Goal: Task Accomplishment & Management: Complete application form

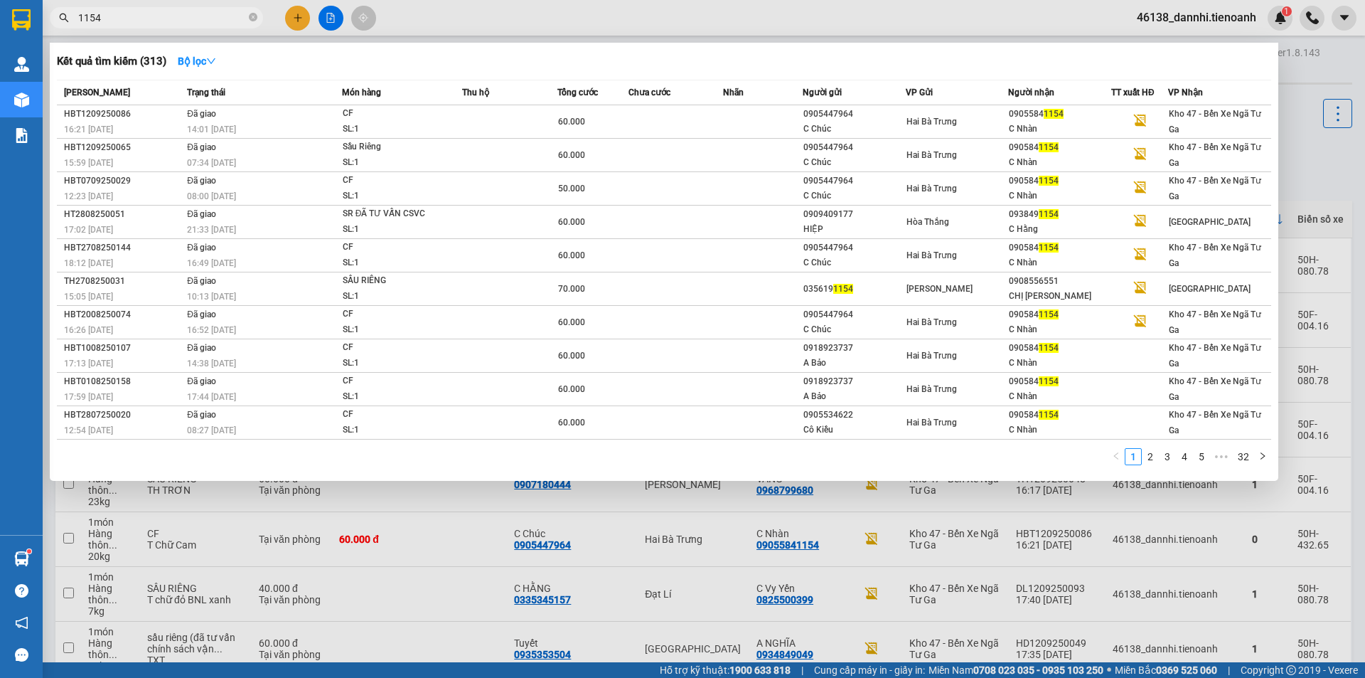
scroll to position [284, 0]
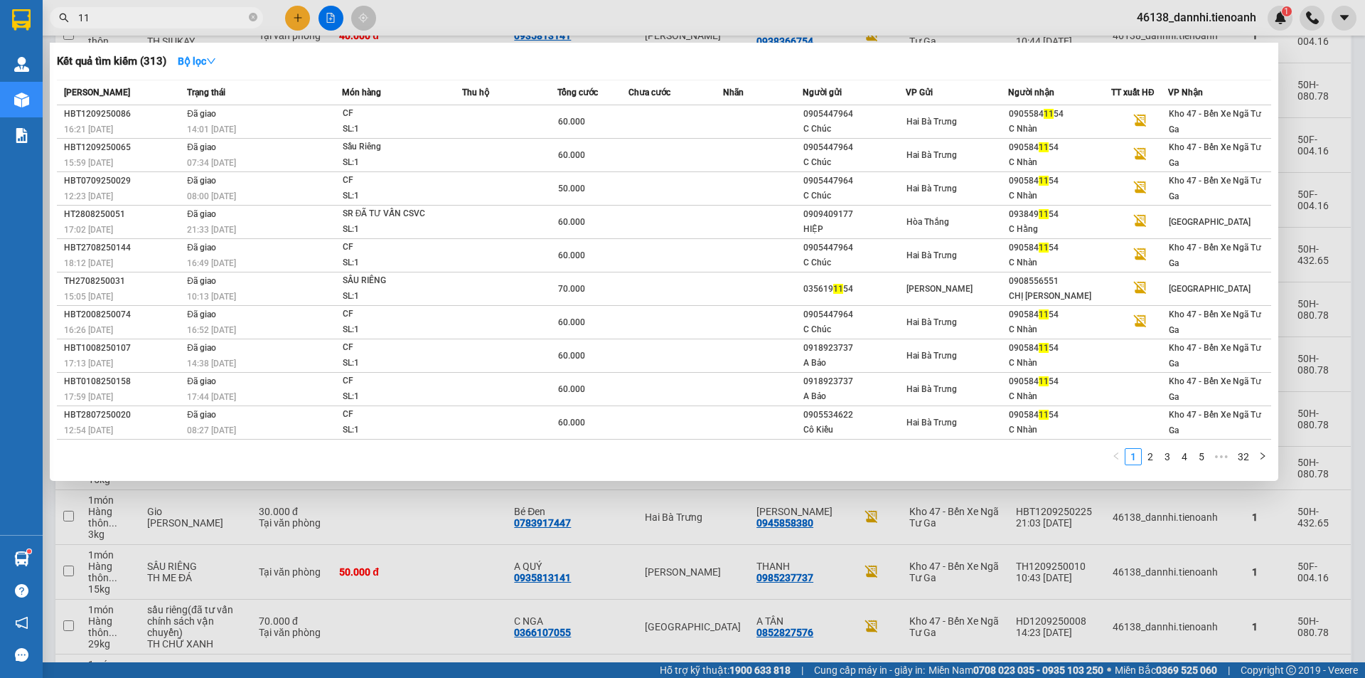
type input "1"
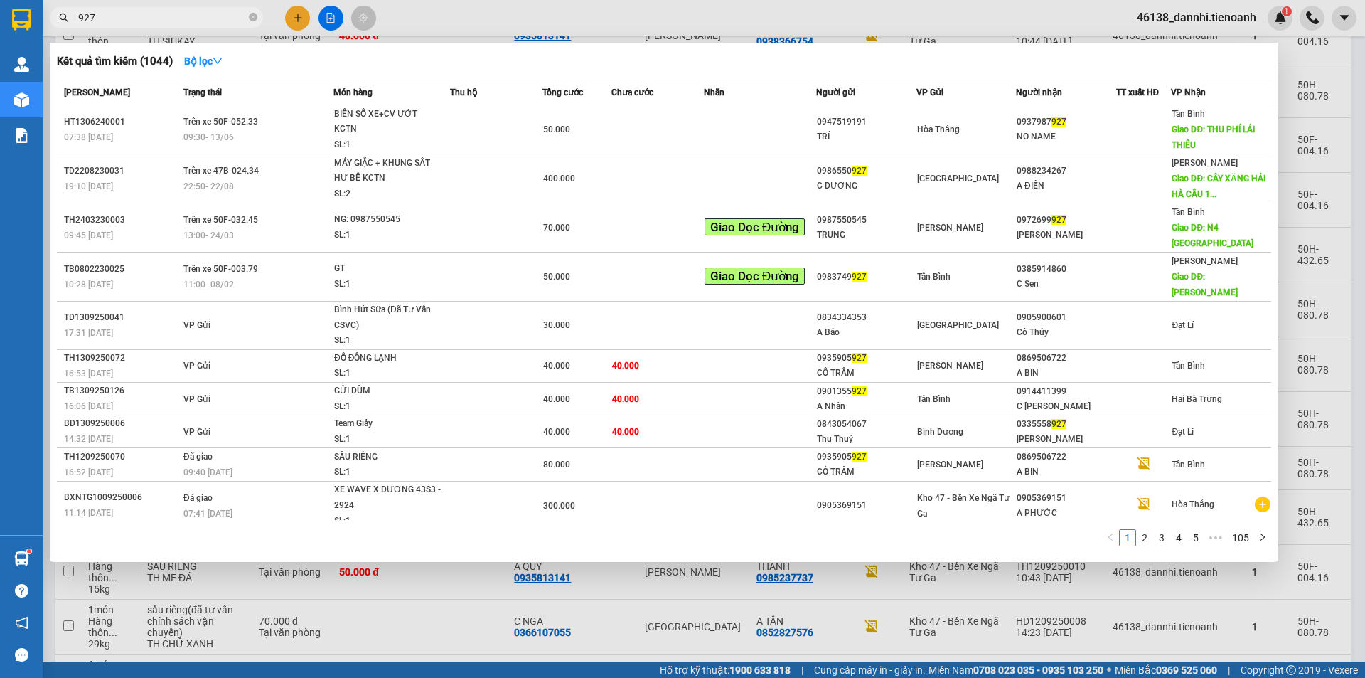
type input "927"
click at [289, 18] on div at bounding box center [682, 339] width 1365 height 678
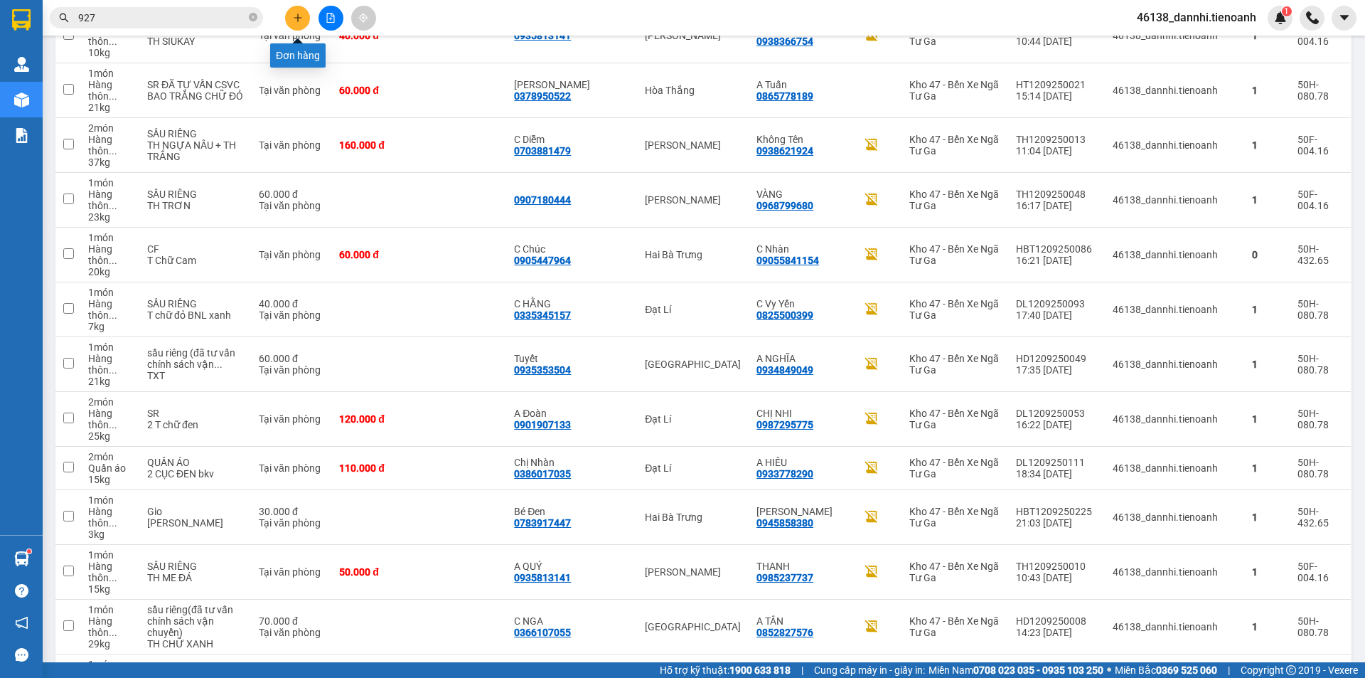
click at [289, 19] on button at bounding box center [297, 18] width 25 height 25
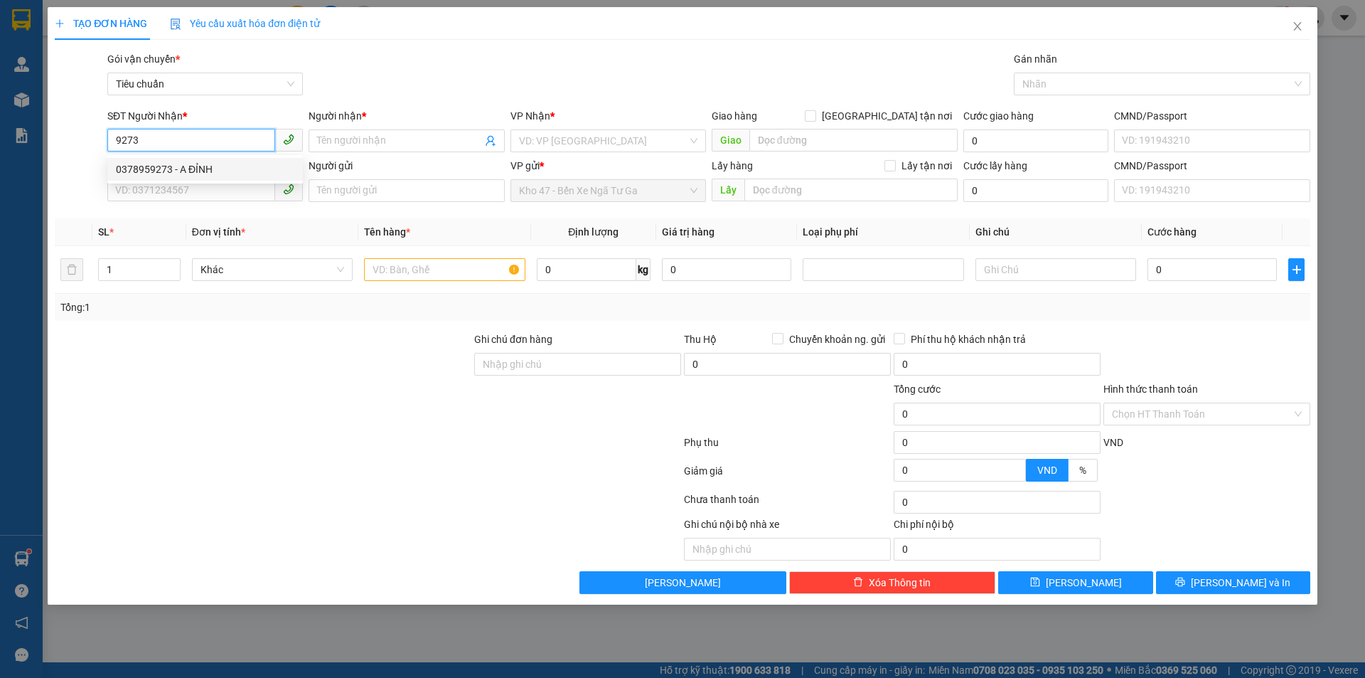
click at [213, 172] on div "0378959273 - A ĐỈNH" at bounding box center [205, 169] width 178 height 16
type input "0378959273"
type input "A ĐỈNH"
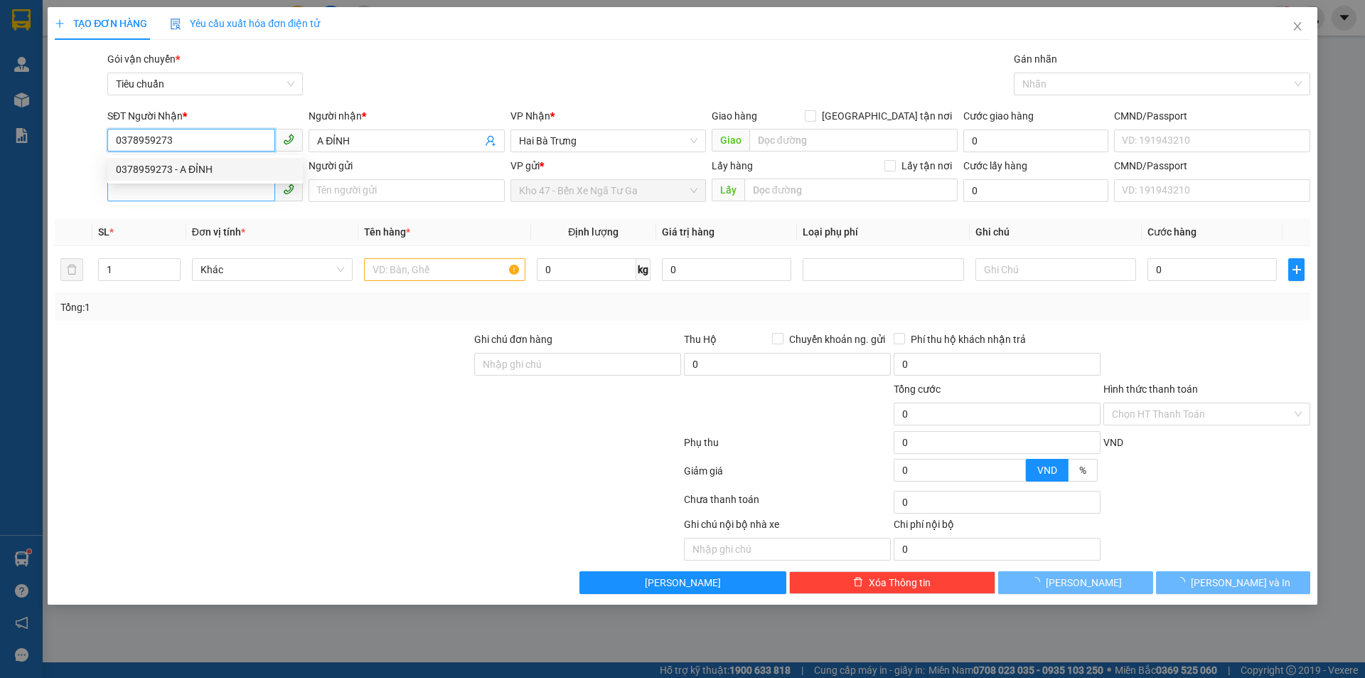
type input "30.000"
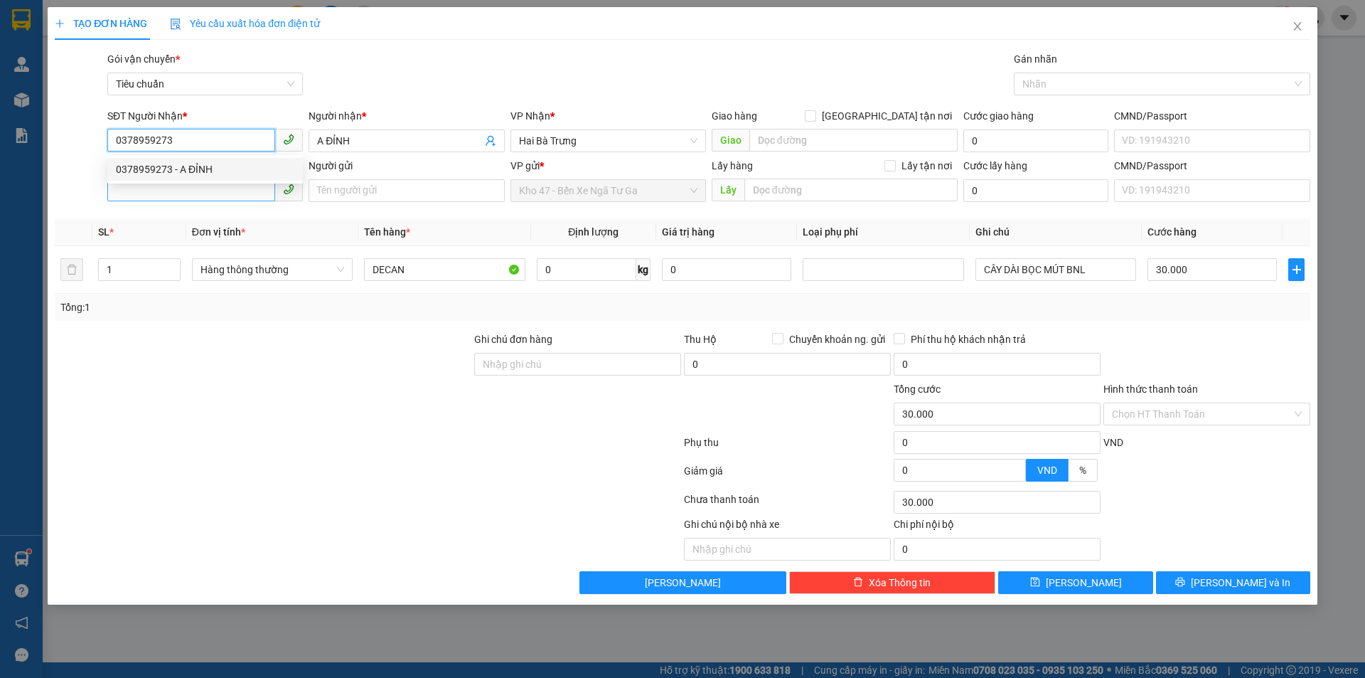
type input "0378959273"
click at [210, 195] on input "SĐT Người Gửi" at bounding box center [191, 189] width 168 height 23
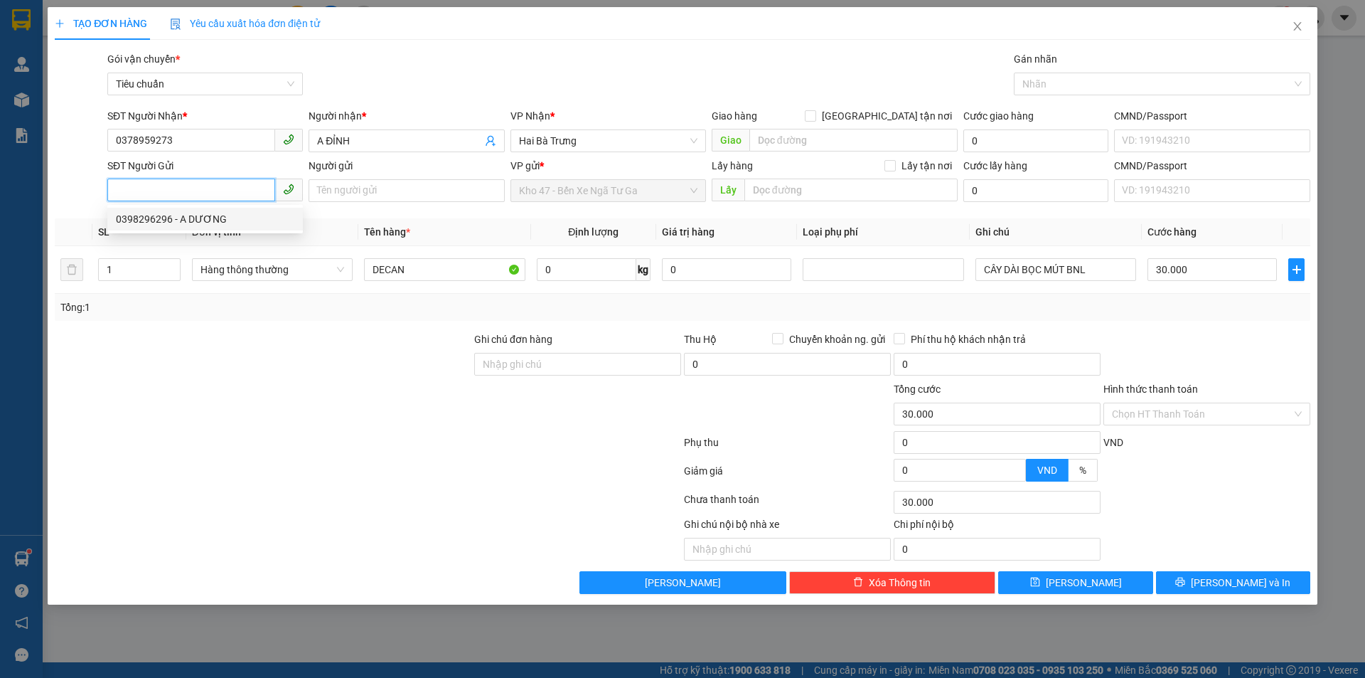
click at [200, 216] on div "0398296296 - A DƯƠNG" at bounding box center [205, 219] width 178 height 16
type input "0398296296"
type input "A DƯƠNG"
click at [372, 429] on div at bounding box center [262, 406] width 419 height 50
click at [1210, 601] on div "TẠO ĐƠN HÀNG Yêu cầu xuất hóa đơn điện tử Transit Pickup Surcharge Ids Transit …" at bounding box center [683, 305] width 1270 height 597
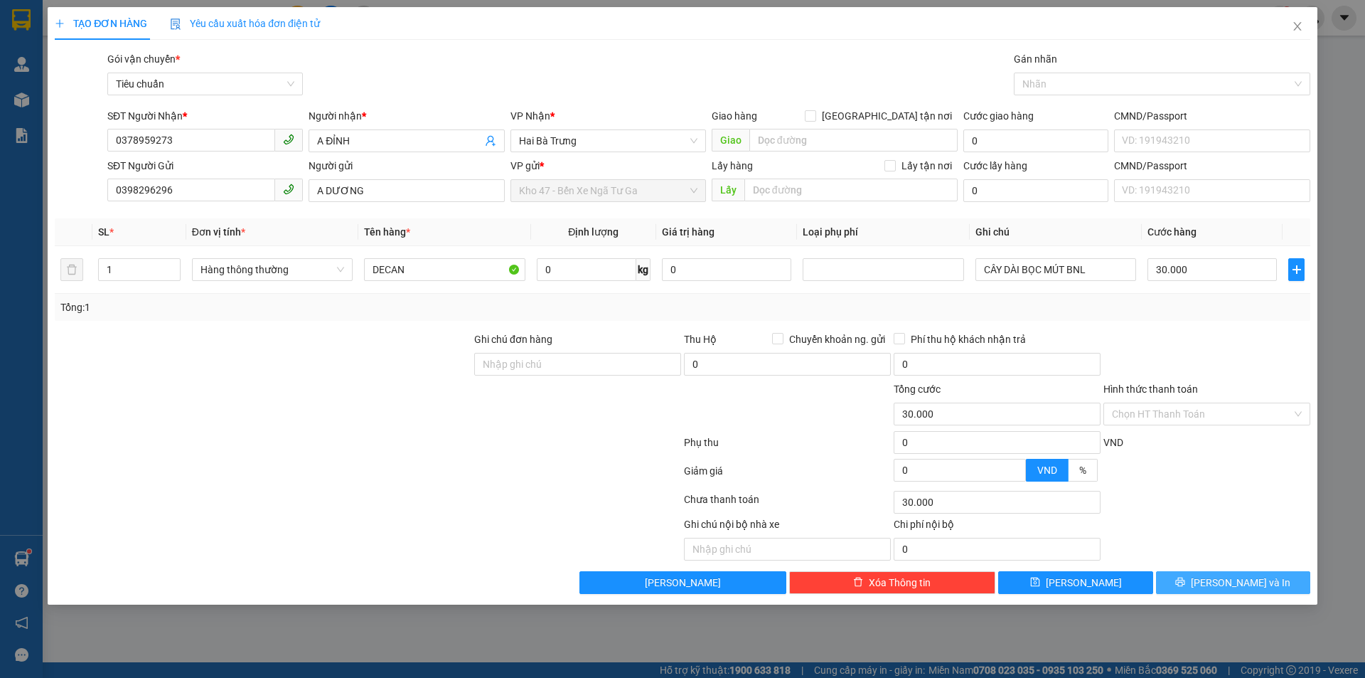
click at [1220, 579] on button "[PERSON_NAME] và In" at bounding box center [1233, 582] width 154 height 23
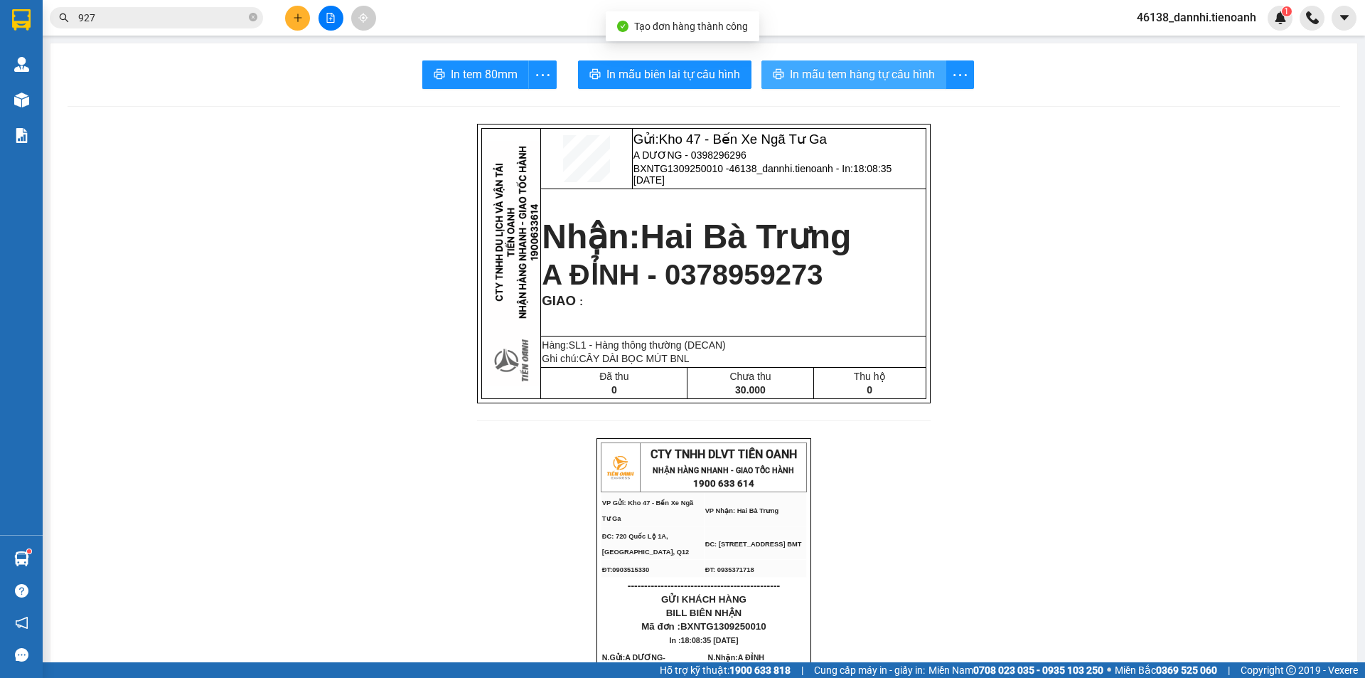
click at [841, 68] on span "In mẫu tem hàng tự cấu hình" at bounding box center [862, 74] width 145 height 18
